Goal: Find specific page/section

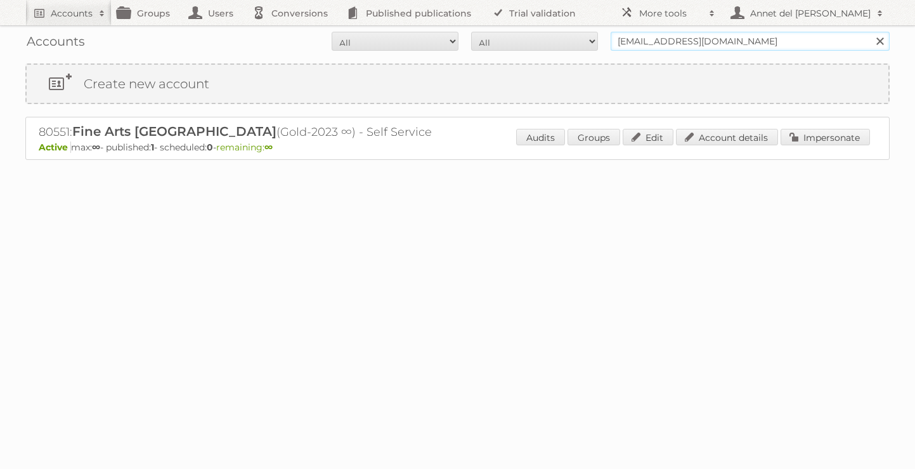
click at [683, 41] on input "[EMAIL_ADDRESS][DOMAIN_NAME]" at bounding box center [750, 41] width 279 height 19
click at [676, 38] on input "[EMAIL_ADDRESS][DOMAIN_NAME]" at bounding box center [750, 41] width 279 height 19
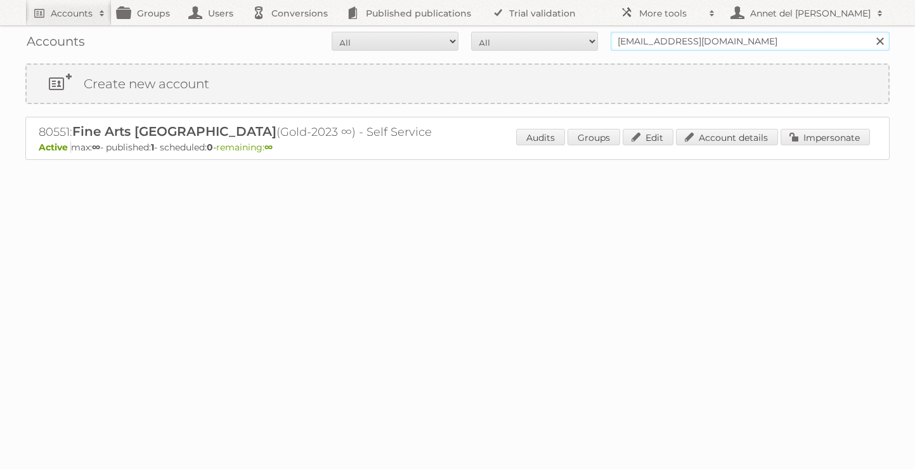
click at [676, 38] on input "[EMAIL_ADDRESS][DOMAIN_NAME]" at bounding box center [750, 41] width 279 height 19
paste input "[EMAIL_ADDRESS][DOMAIN_NAME]"
type input "[EMAIL_ADDRESS][DOMAIN_NAME]"
click at [870, 32] on input "Search" at bounding box center [879, 41] width 19 height 19
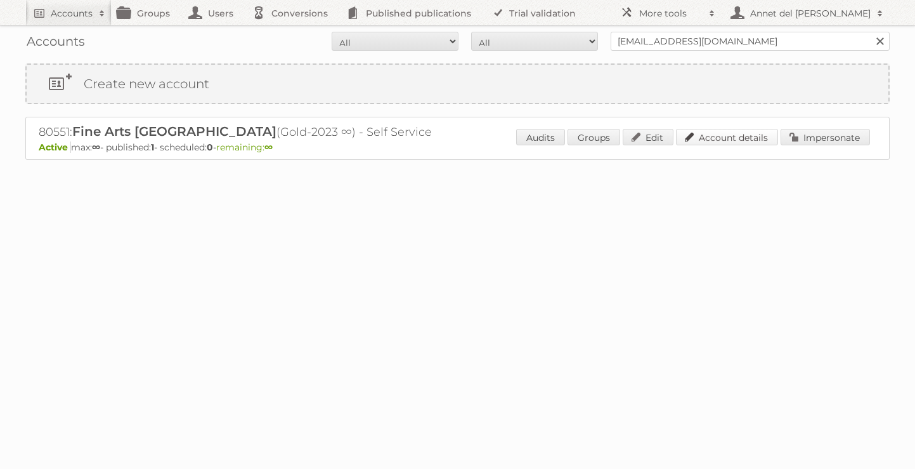
click at [737, 135] on link "Account details" at bounding box center [727, 137] width 102 height 16
